Goal: Task Accomplishment & Management: Use online tool/utility

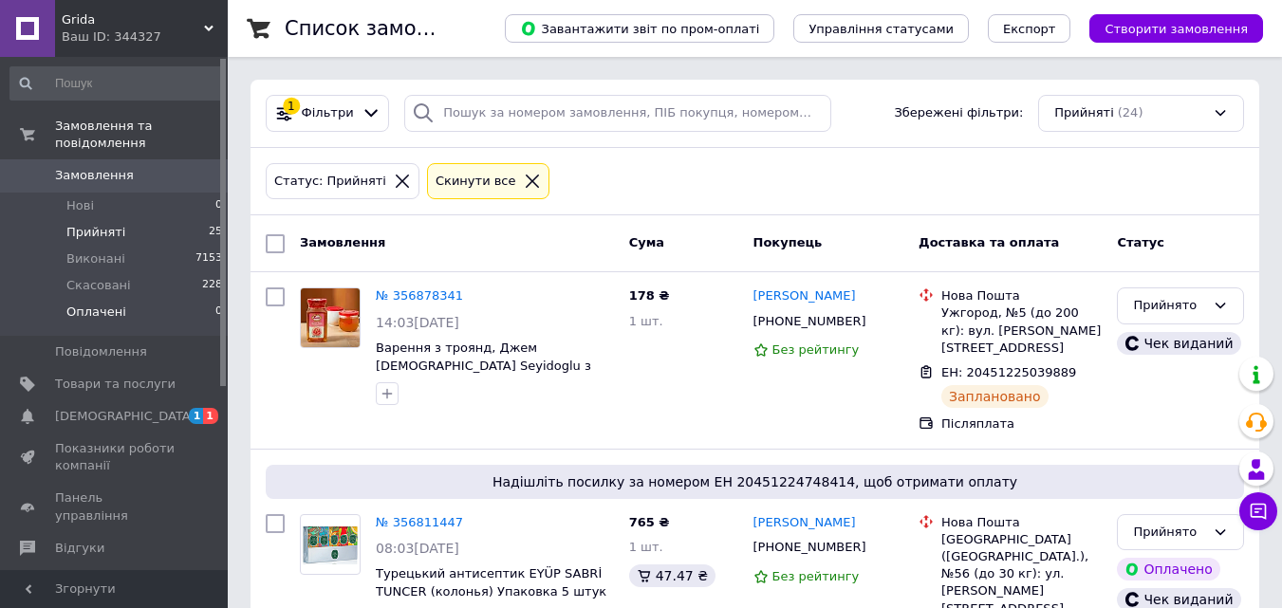
click at [84, 304] on span "Оплачені" at bounding box center [96, 312] width 60 height 17
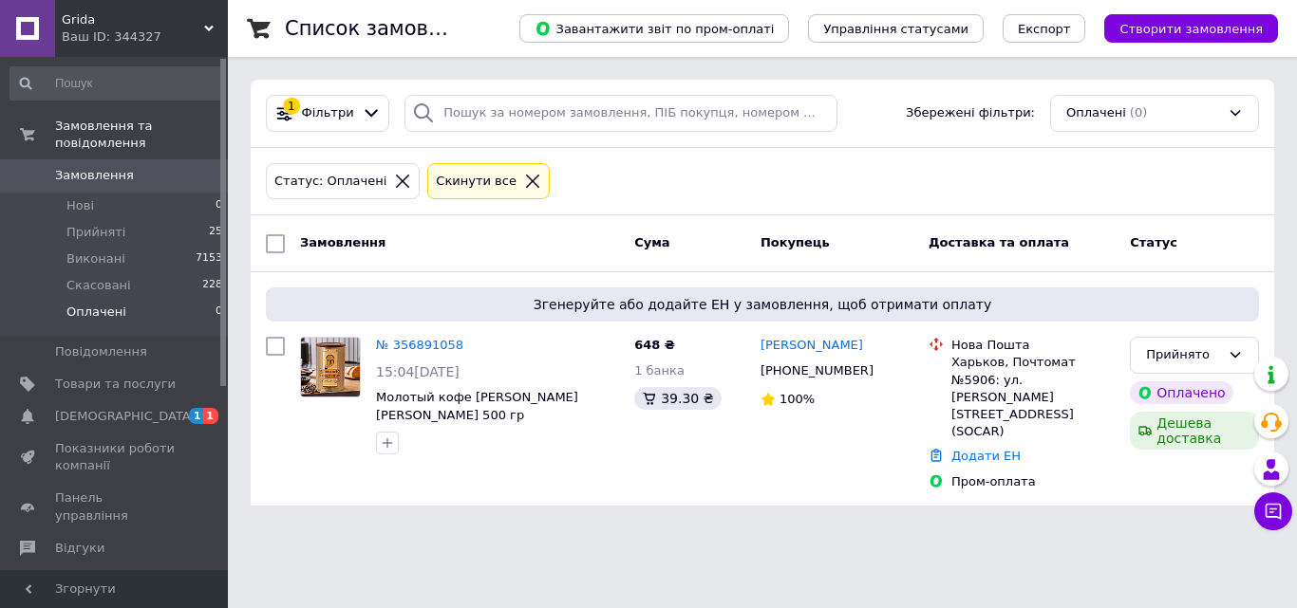
click at [429, 346] on link "№ 356891058" at bounding box center [419, 345] width 87 height 14
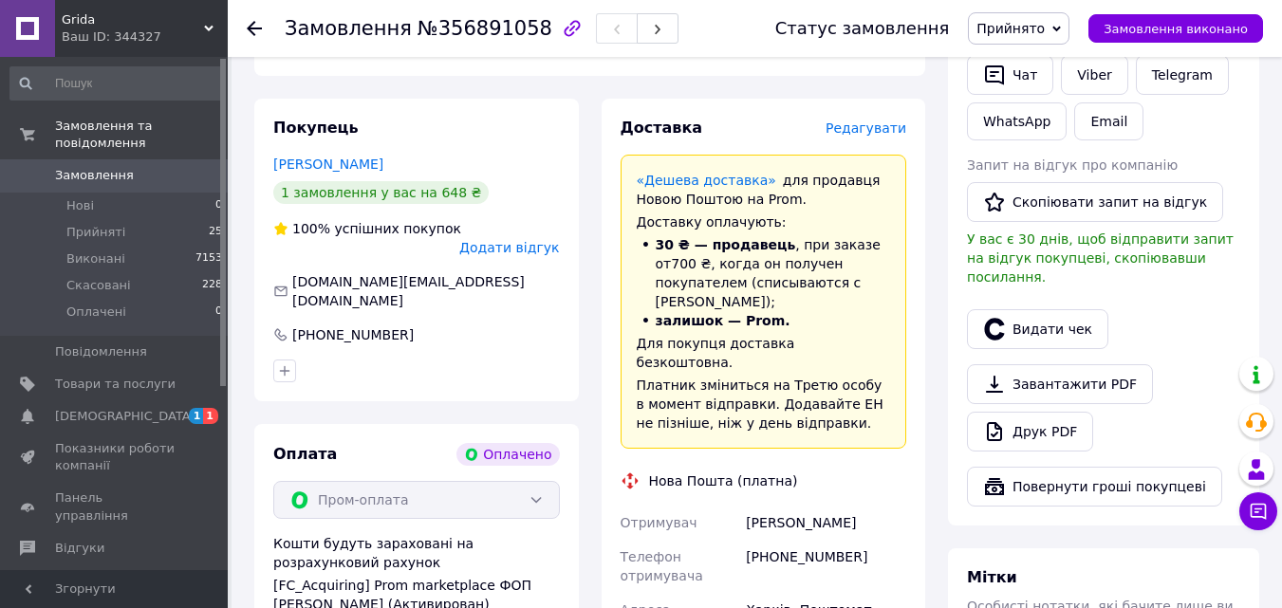
scroll to position [1286, 0]
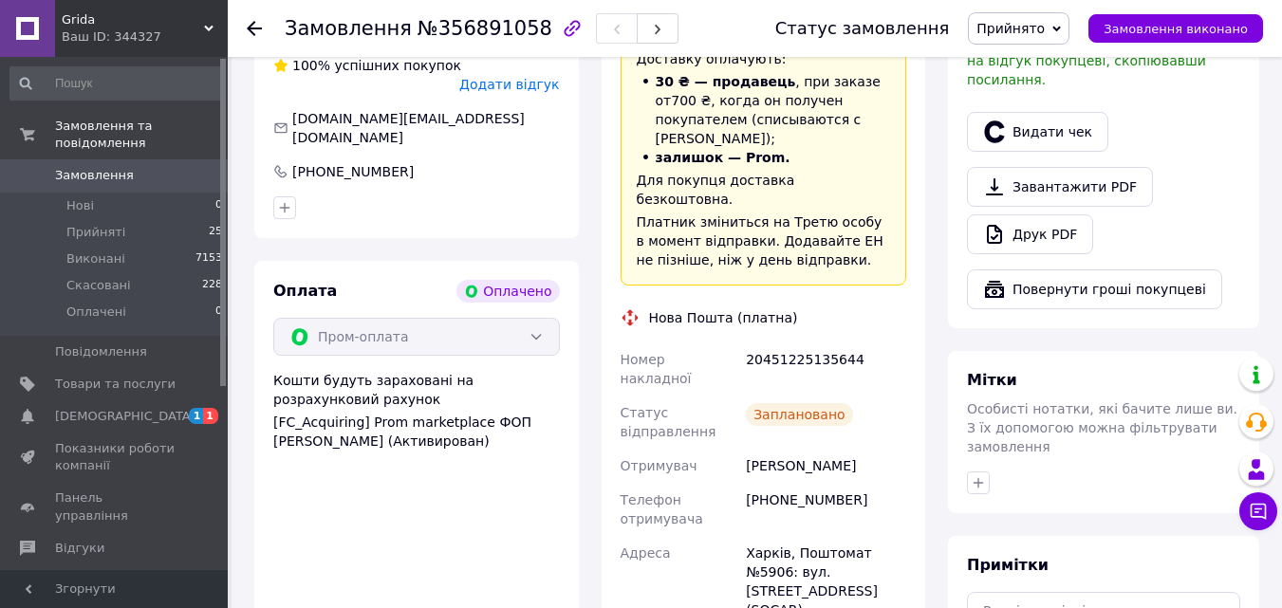
scroll to position [1001, 0]
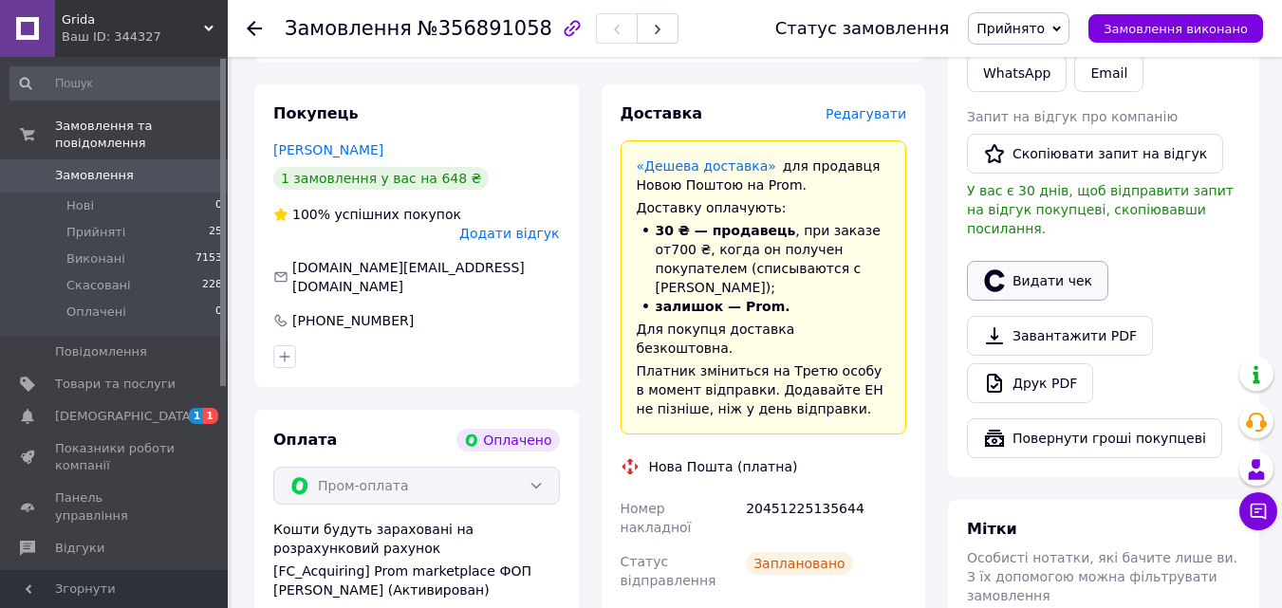
click at [1037, 261] on button "Видати чек" at bounding box center [1037, 281] width 141 height 40
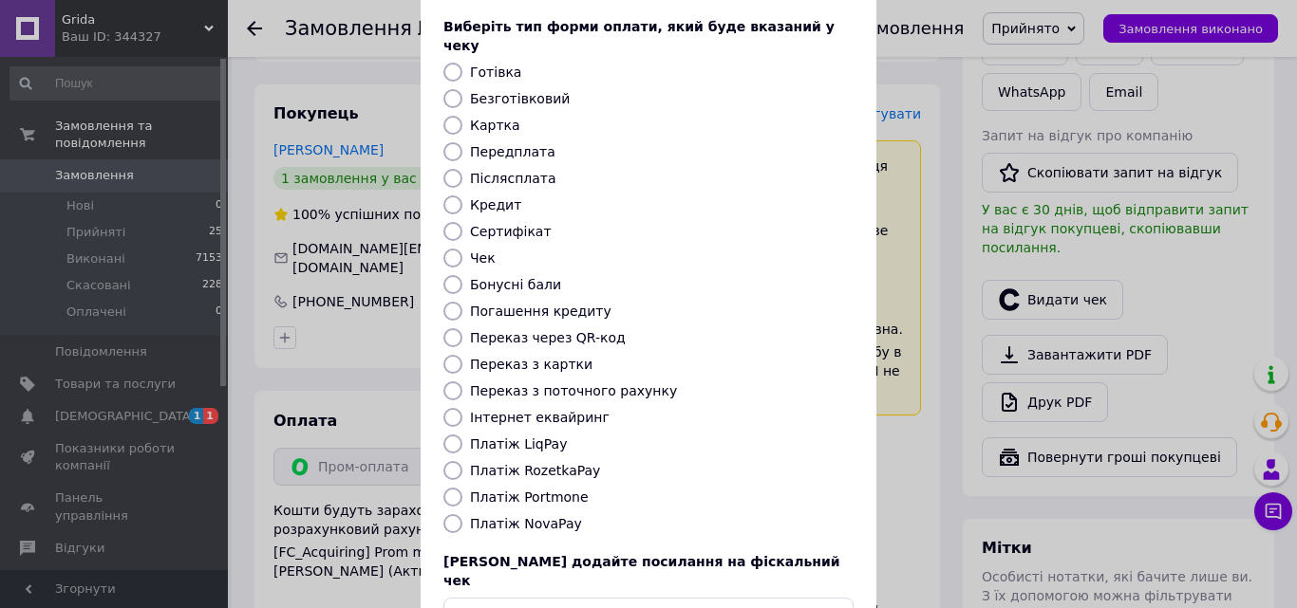
scroll to position [207, 0]
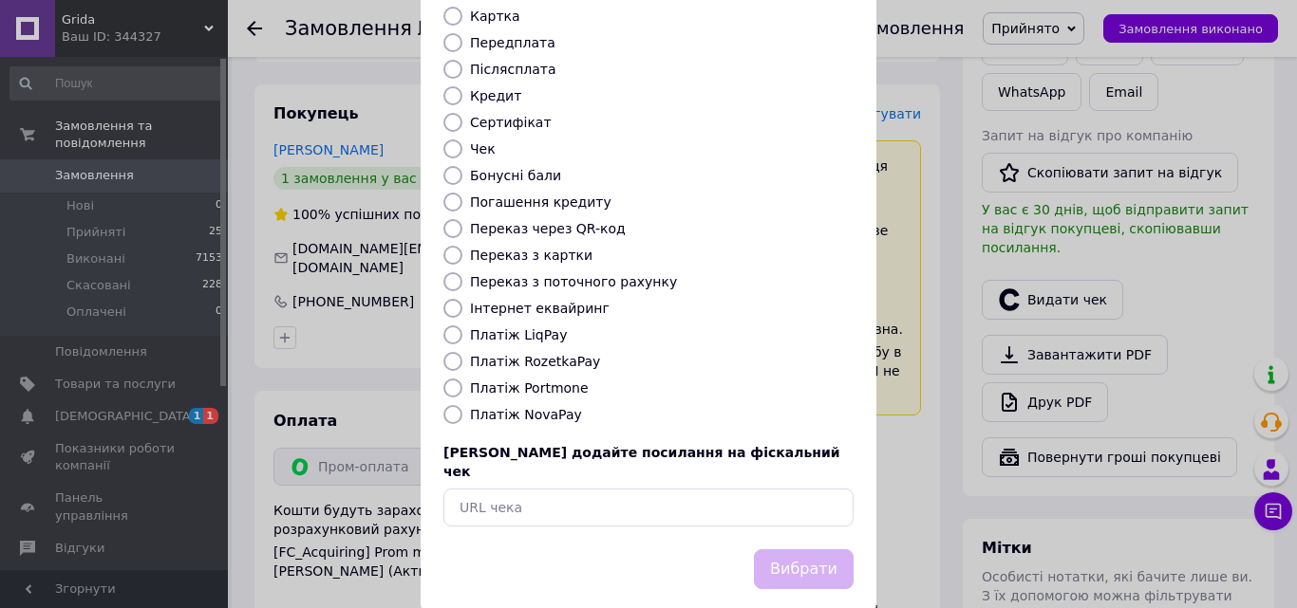
click at [450, 352] on input "Платіж RozetkaPay" at bounding box center [452, 361] width 19 height 19
radio input "true"
click at [844, 550] on button "Вибрати" at bounding box center [804, 570] width 100 height 41
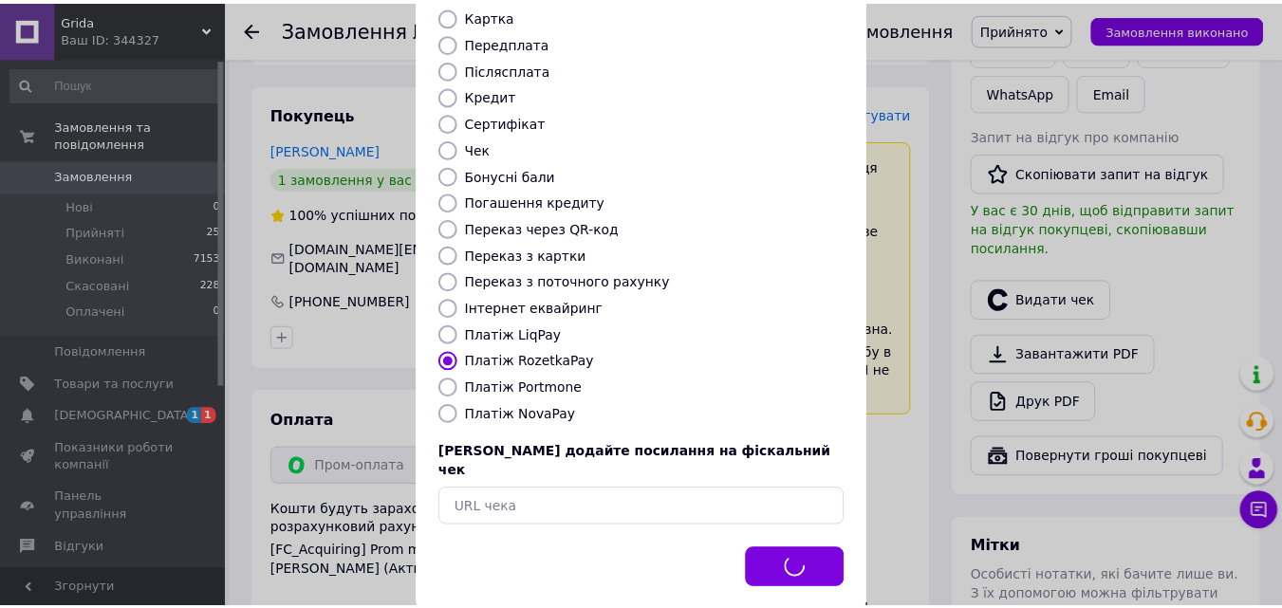
scroll to position [1001, 0]
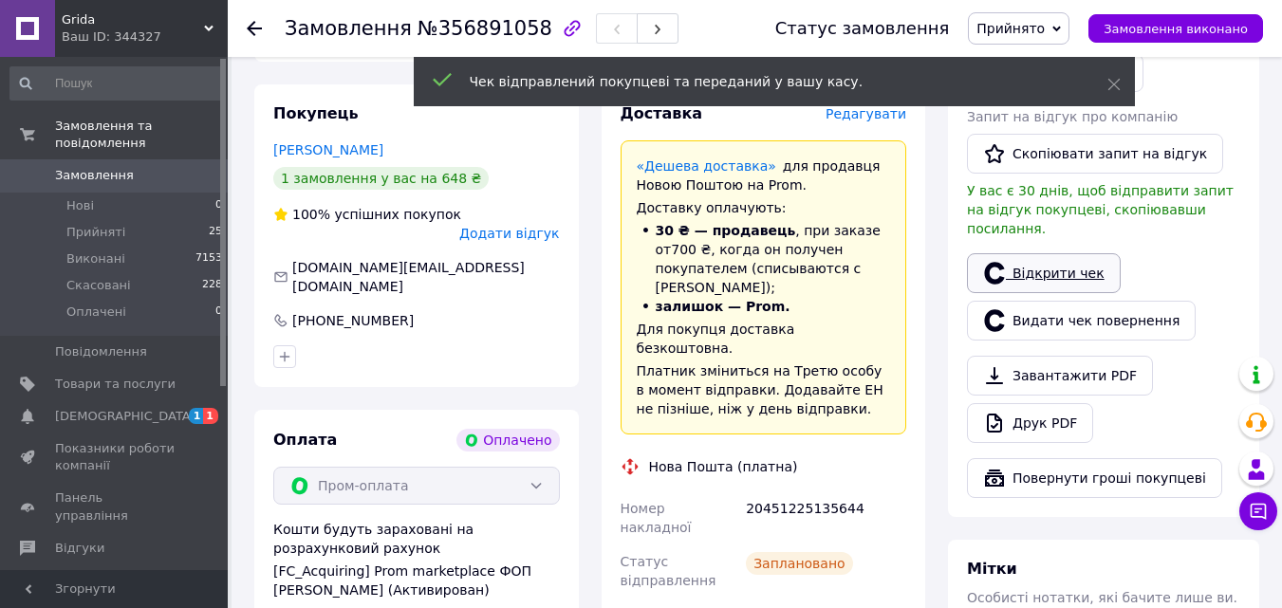
click at [1069, 253] on link "Відкрити чек" at bounding box center [1044, 273] width 154 height 40
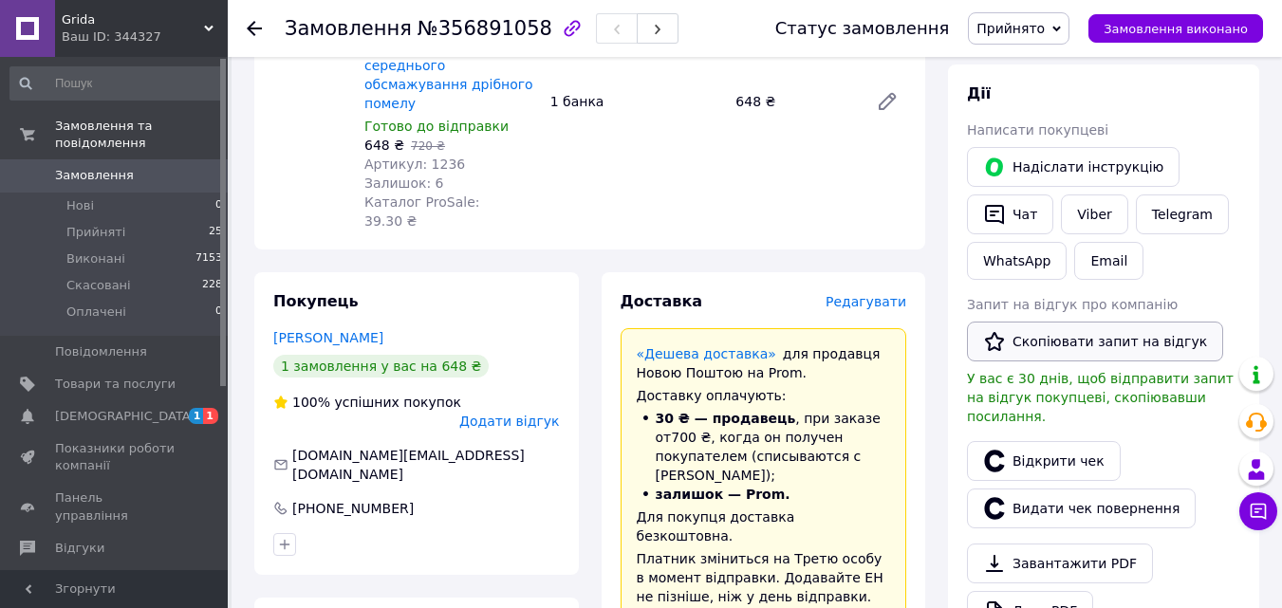
scroll to position [812, 0]
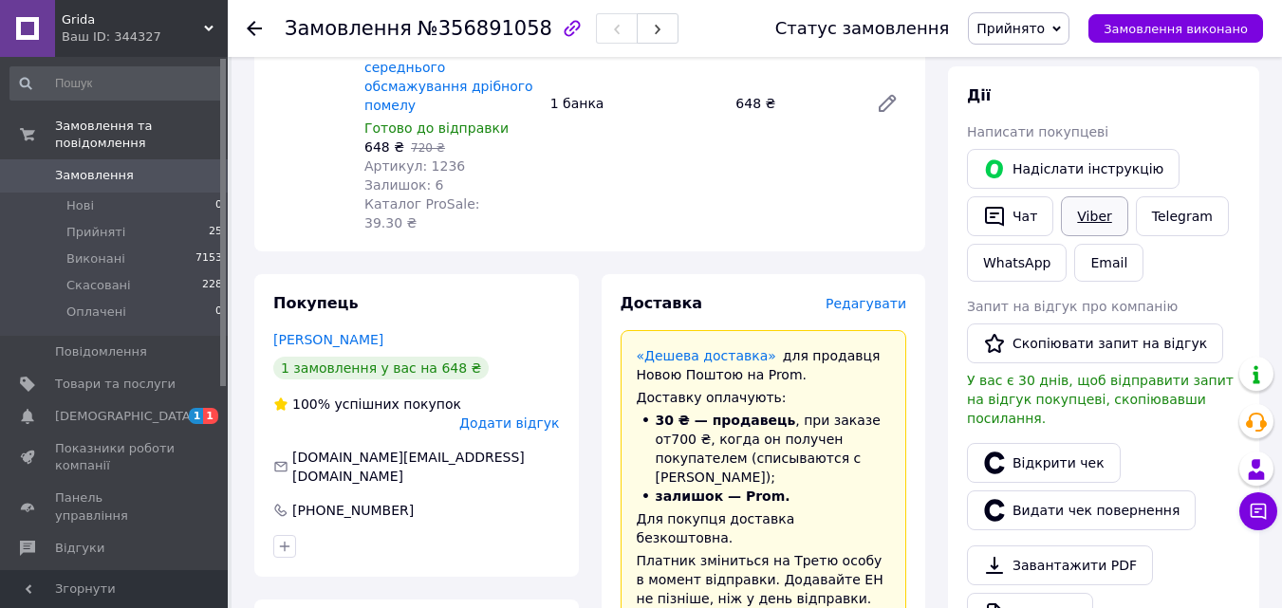
click at [1084, 200] on link "Viber" at bounding box center [1094, 217] width 66 height 40
click at [100, 224] on span "Прийняті" at bounding box center [95, 232] width 59 height 17
